Goal: Information Seeking & Learning: Check status

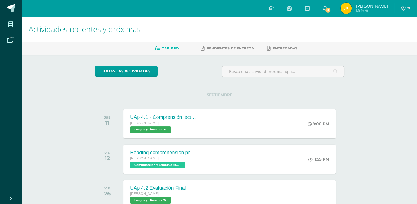
click at [75, 91] on div "Actividades recientes y próximas Tablero Pendientes de entrega Entregadas todas…" at bounding box center [219, 129] width 395 height 224
click at [332, 14] on link "5" at bounding box center [325, 8] width 18 height 17
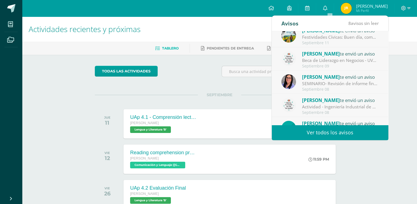
scroll to position [8, 0]
click at [351, 73] on div "[PERSON_NAME] te envió un aviso" at bounding box center [340, 76] width 77 height 7
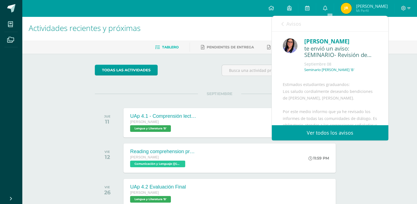
scroll to position [211, 0]
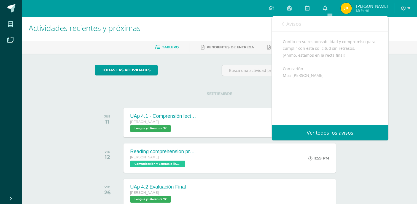
click at [288, 25] on span "Avisos" at bounding box center [294, 23] width 15 height 7
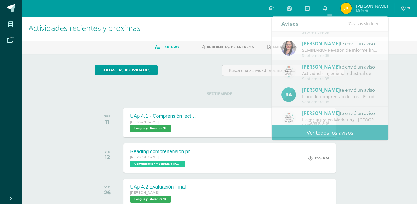
click at [369, 9] on span "Mi Perfil" at bounding box center [372, 10] width 32 height 5
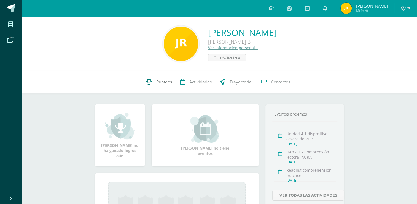
click at [154, 83] on link "Punteos" at bounding box center [159, 82] width 34 height 22
